Goal: Task Accomplishment & Management: Manage account settings

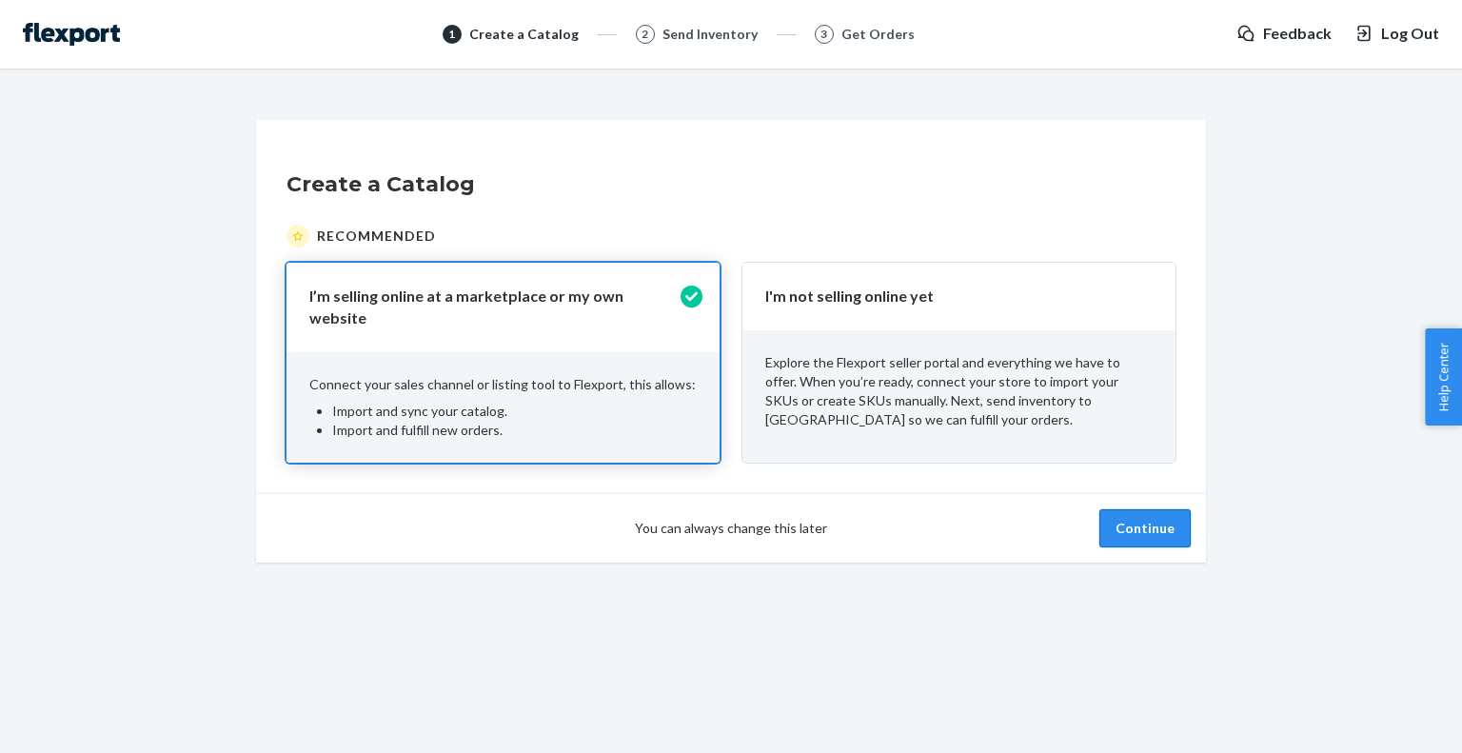
click at [1155, 518] on button "Continue" at bounding box center [1144, 528] width 91 height 38
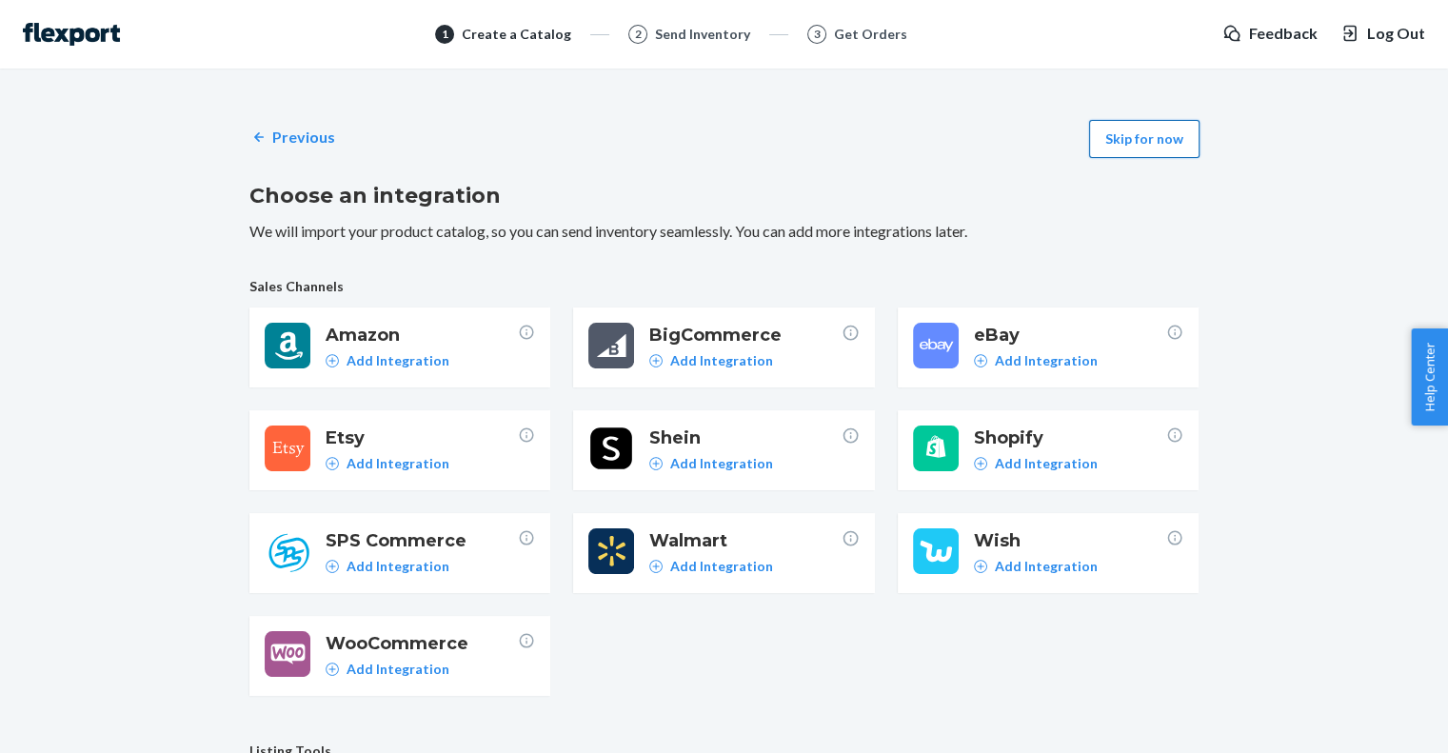
click at [1114, 153] on button "Skip for now" at bounding box center [1144, 139] width 110 height 38
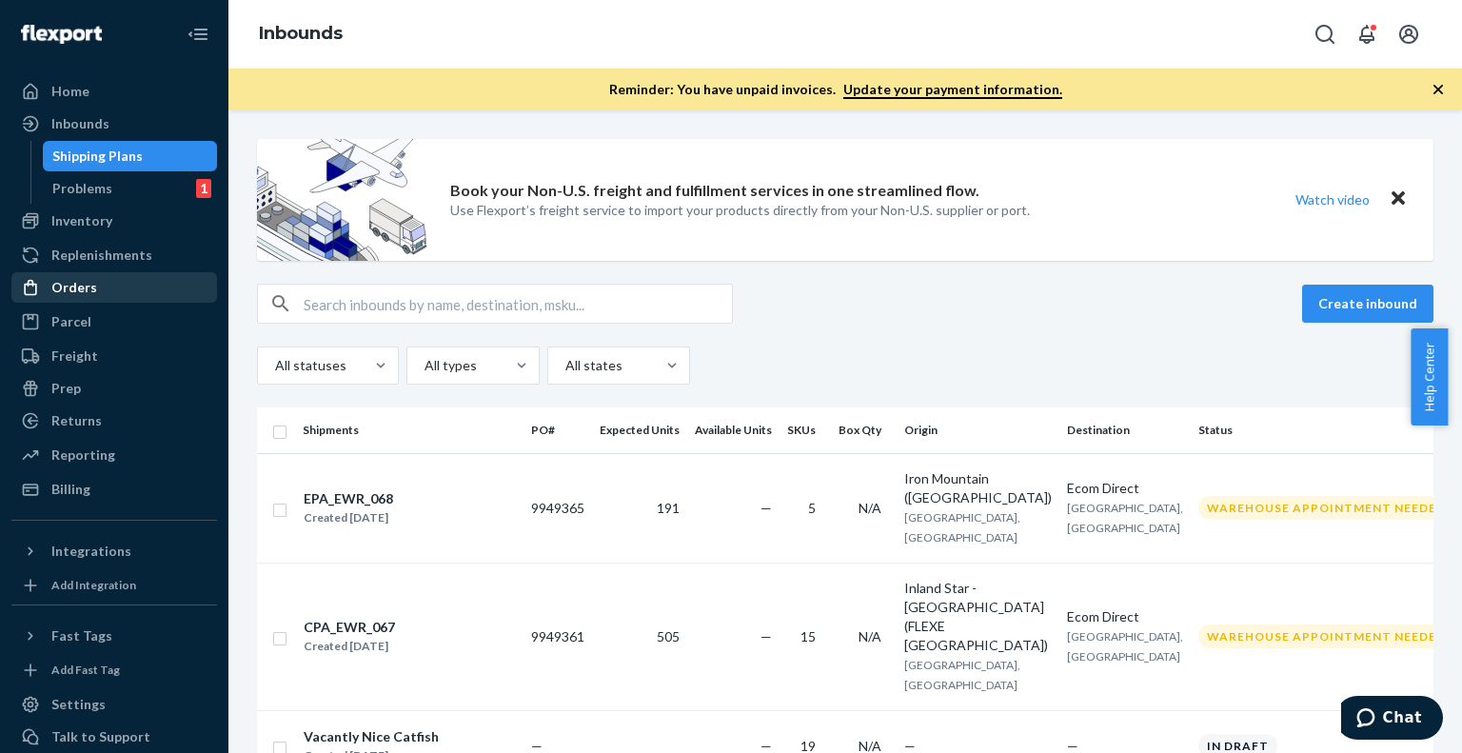
click at [117, 296] on div "Orders" at bounding box center [114, 287] width 202 height 27
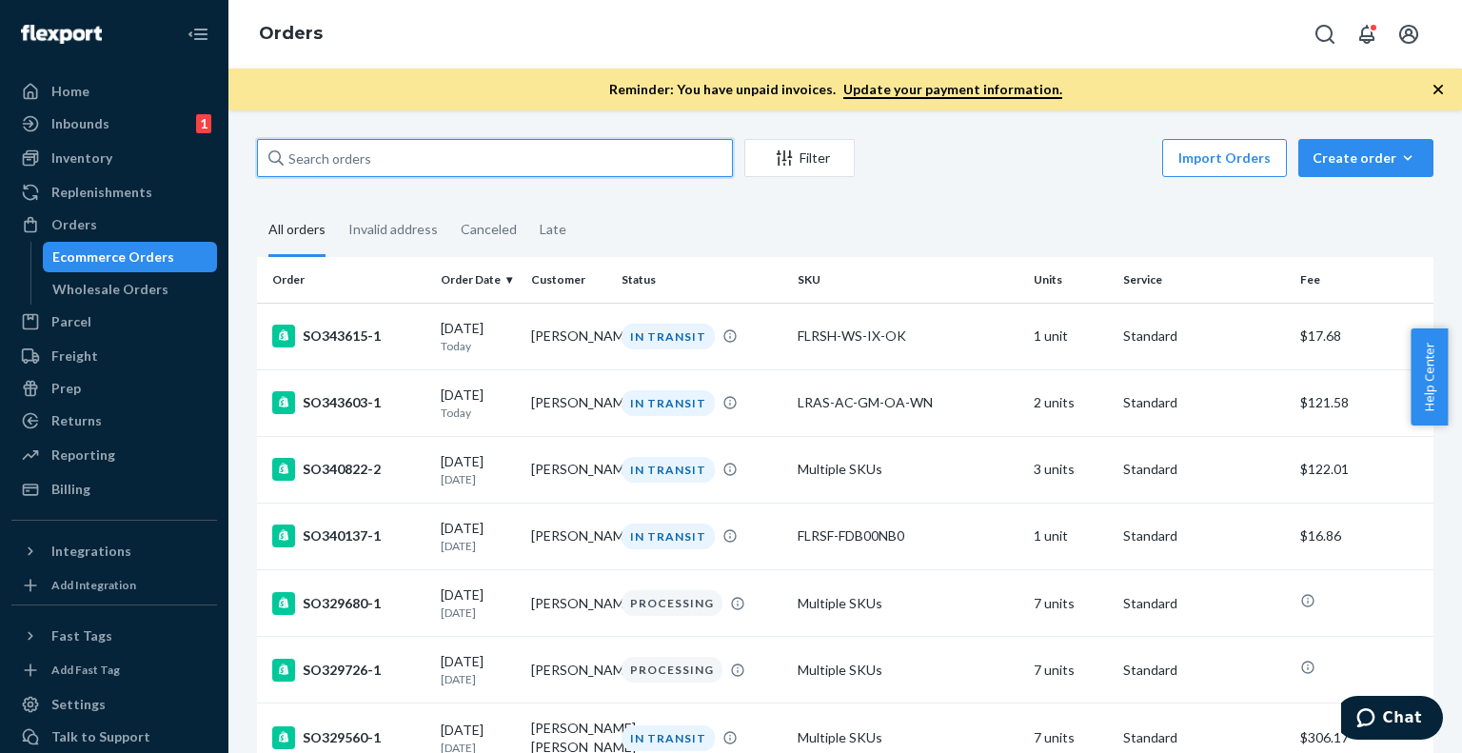
click at [434, 157] on input "text" at bounding box center [495, 158] width 476 height 38
paste input "135263978"
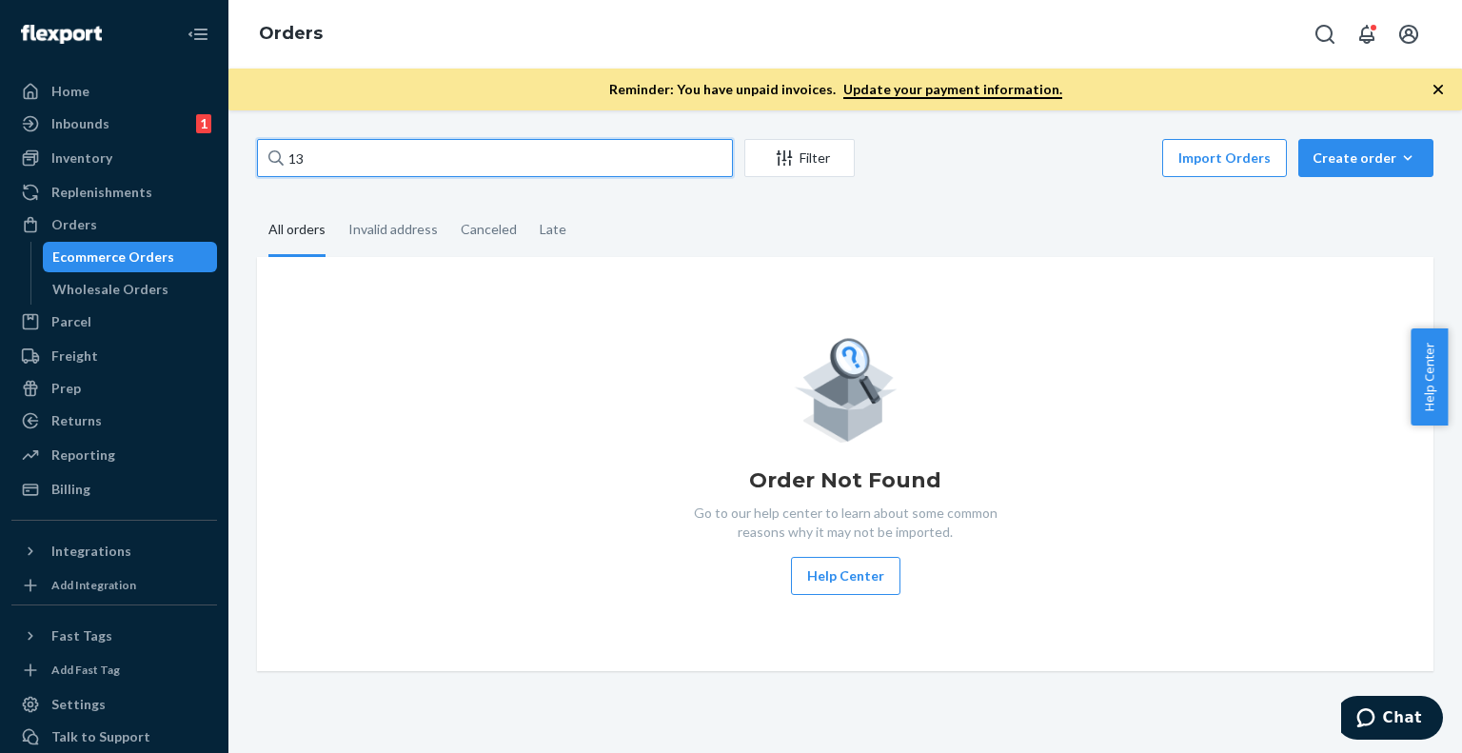
type input "1"
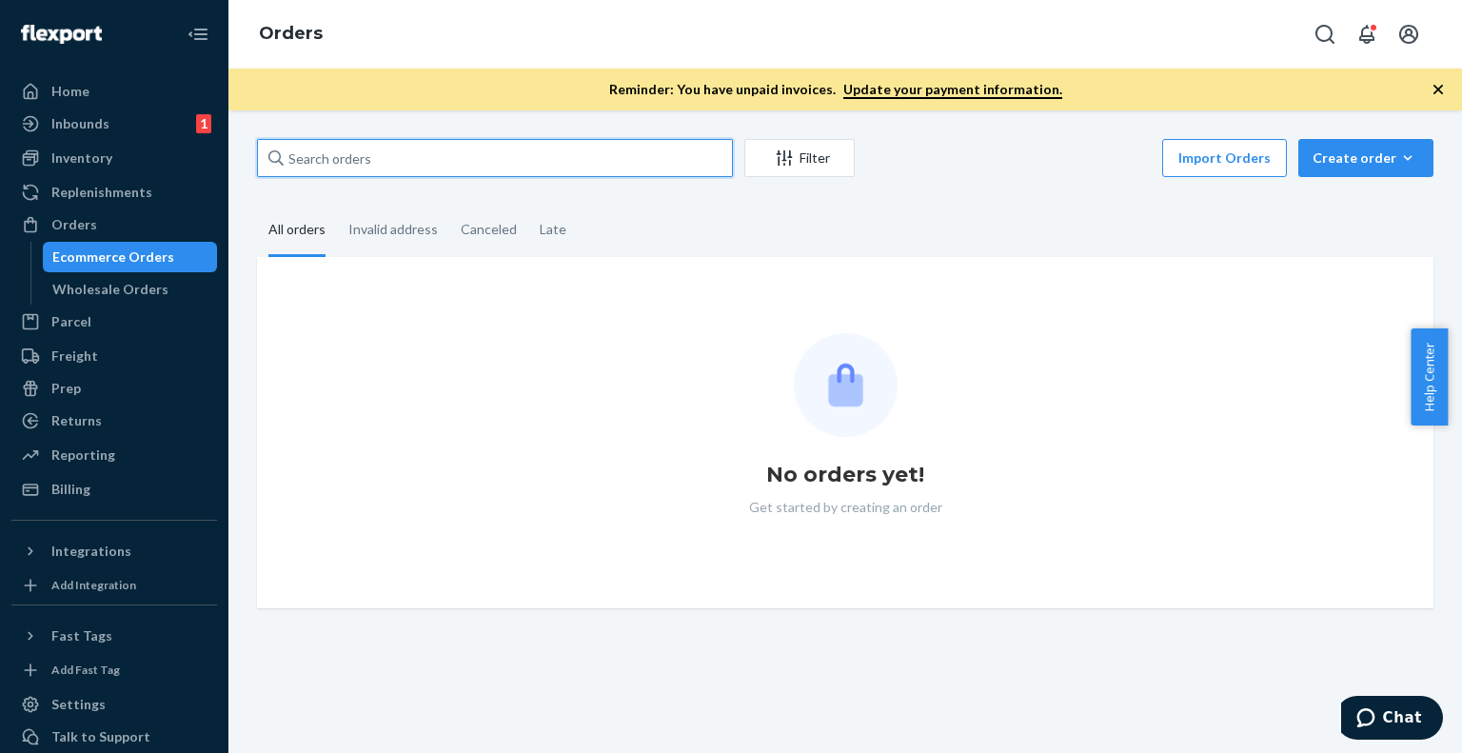
paste input "SO190274"
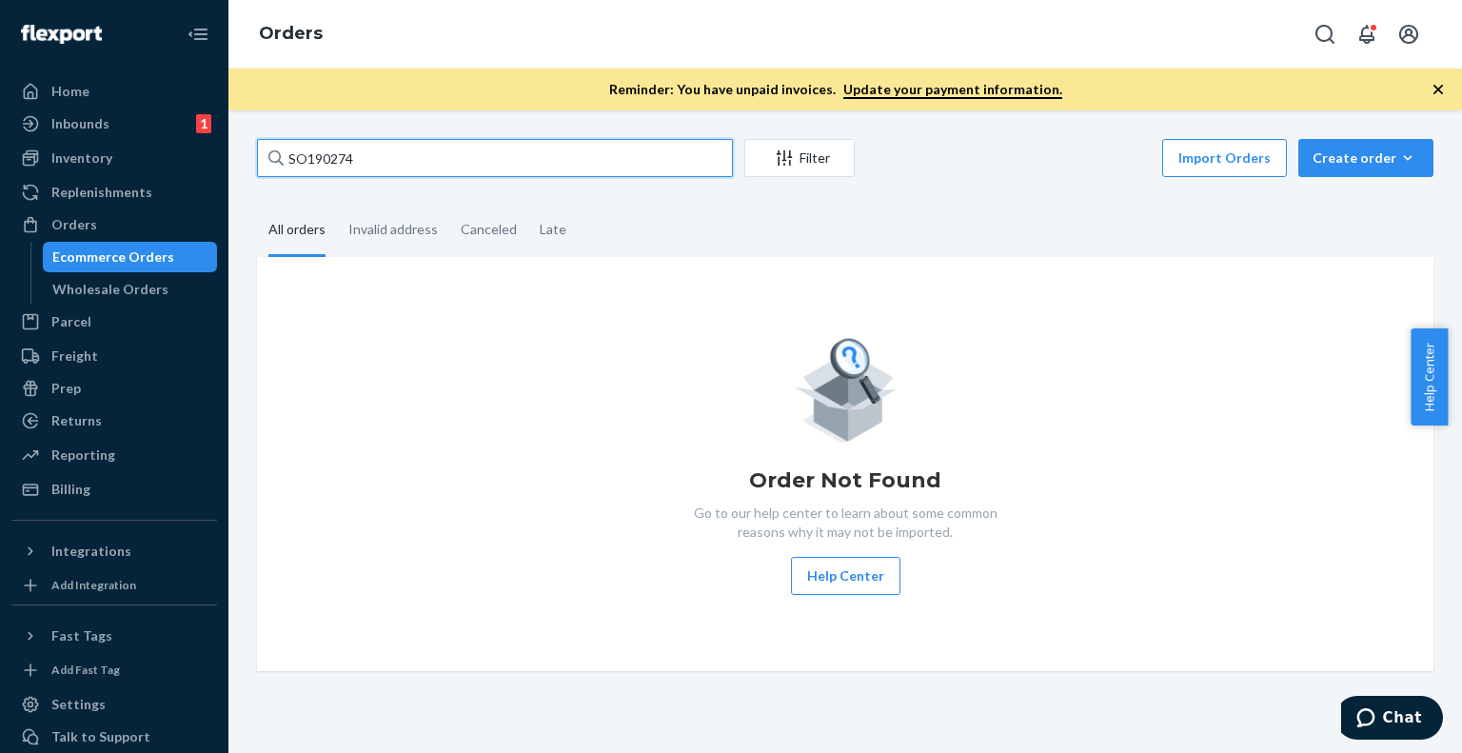
type input "SO190274"
click at [1423, 38] on button "Open account menu" at bounding box center [1409, 34] width 38 height 38
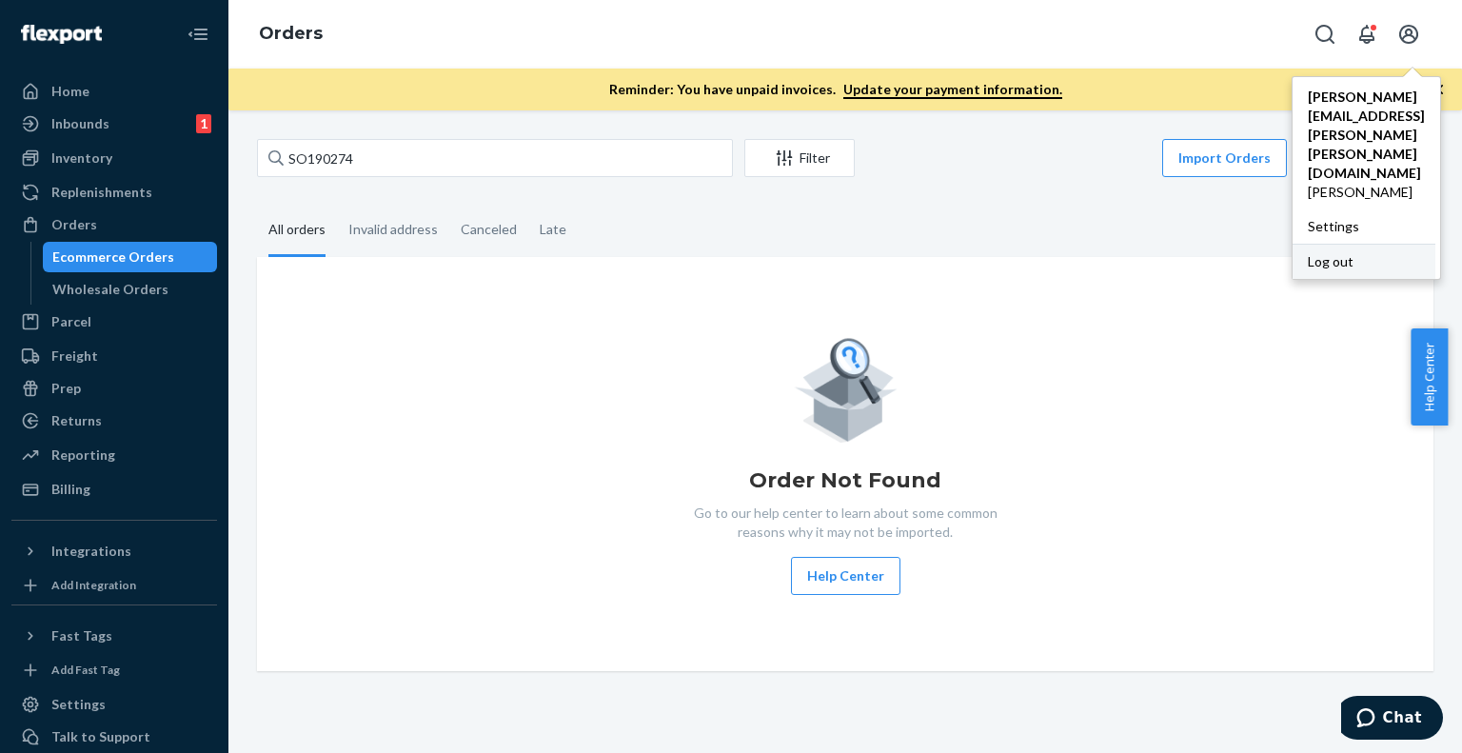
click at [1293, 244] on div "Log out" at bounding box center [1364, 261] width 143 height 35
